Goal: Navigation & Orientation: Find specific page/section

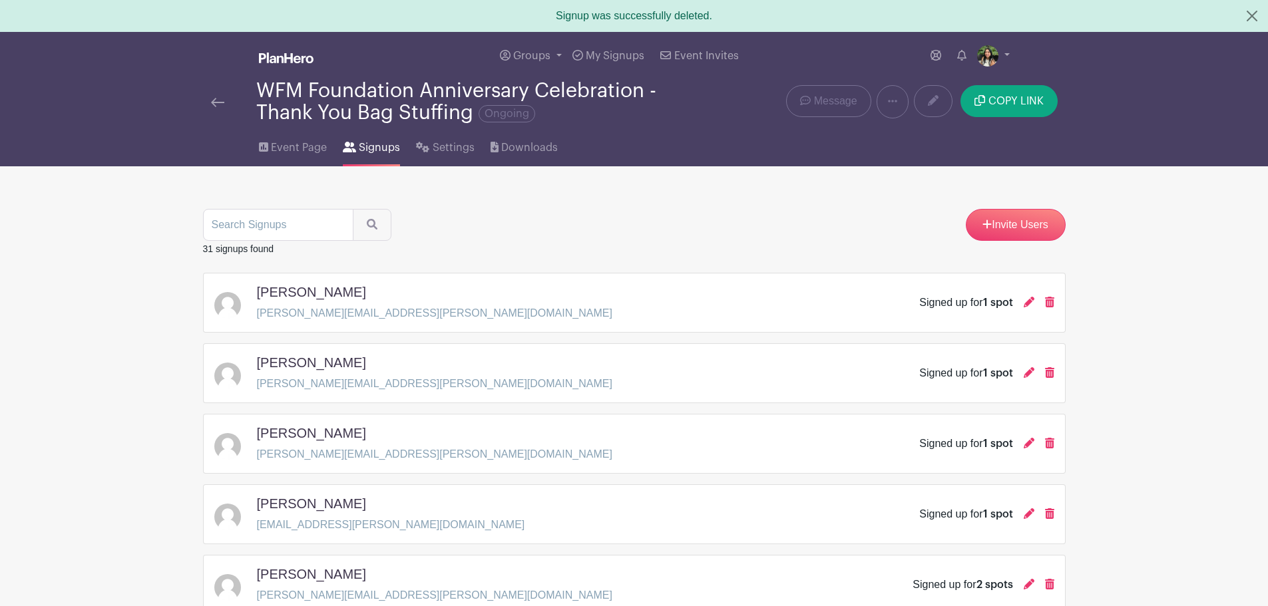
click at [212, 103] on img at bounding box center [217, 102] width 13 height 9
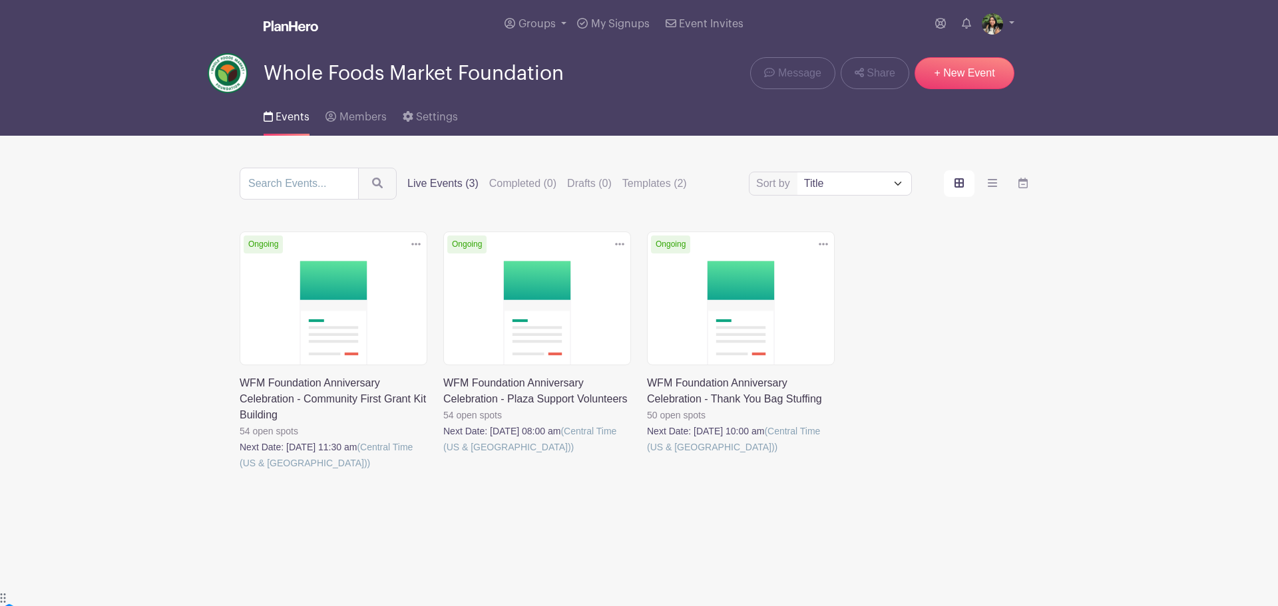
click at [647, 455] on link at bounding box center [647, 455] width 0 height 0
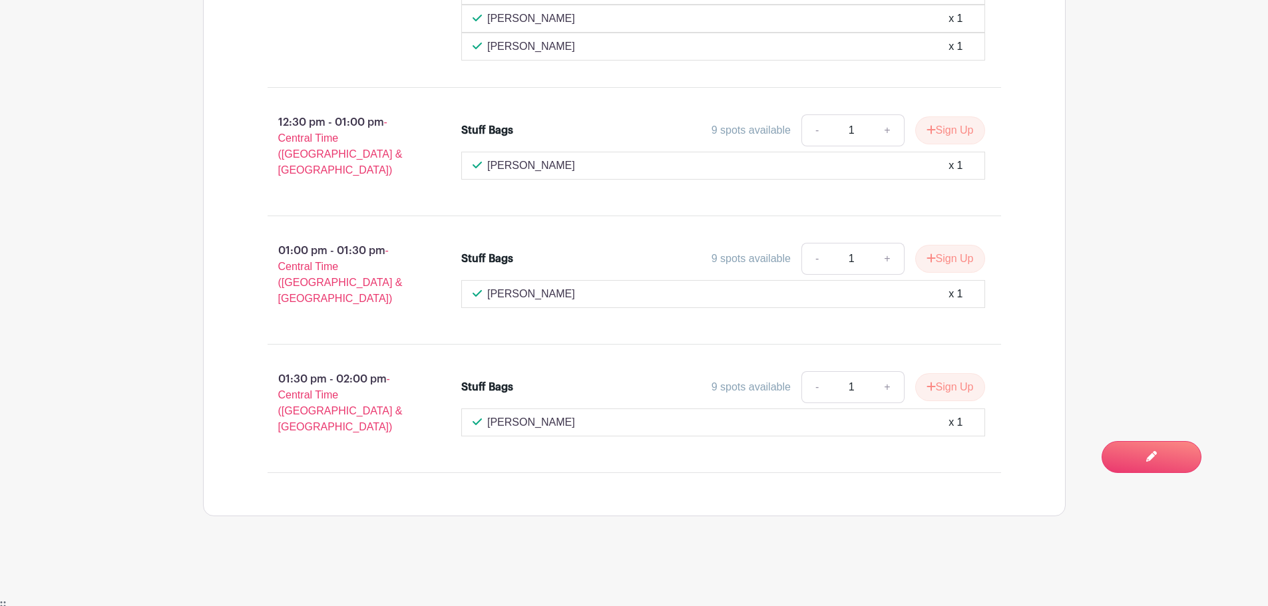
scroll to position [2014, 0]
